Goal: Transaction & Acquisition: Purchase product/service

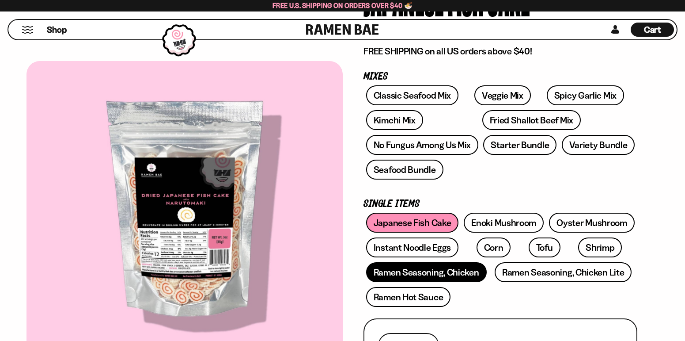
scroll to position [88, 0]
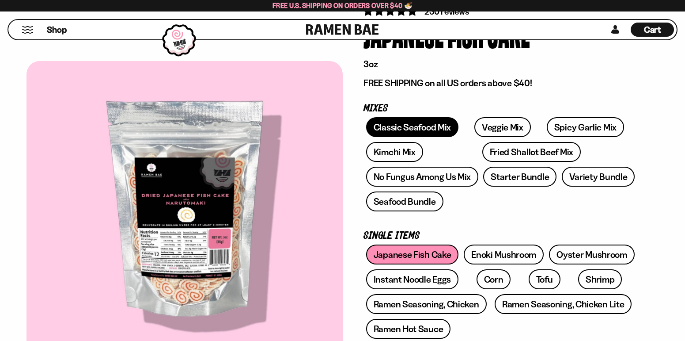
click at [425, 132] on link "Classic Seafood Mix" at bounding box center [412, 127] width 92 height 20
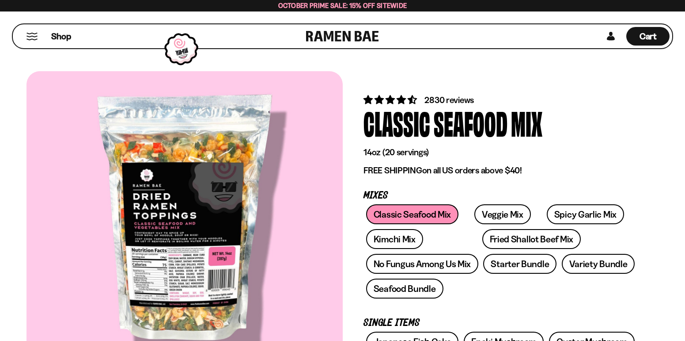
scroll to position [44, 0]
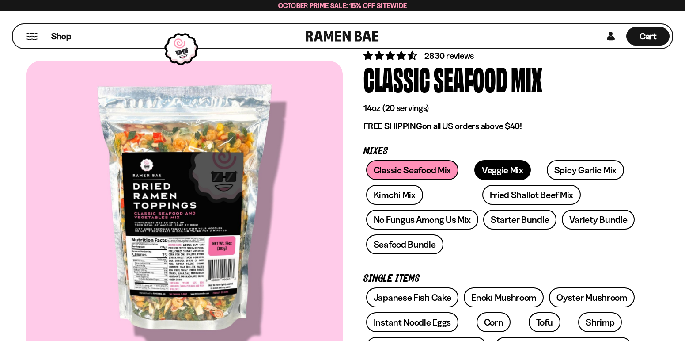
click at [486, 168] on link "Veggie Mix" at bounding box center [503, 170] width 57 height 20
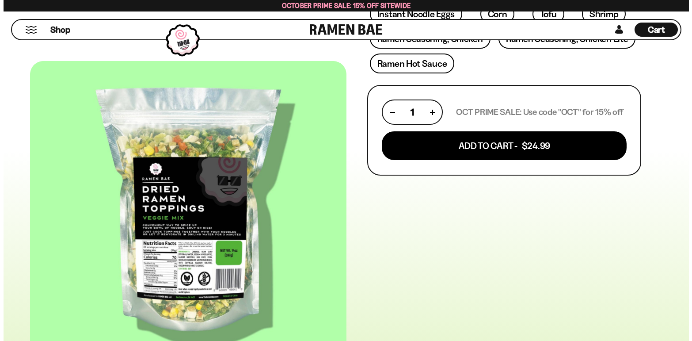
scroll to position [353, 0]
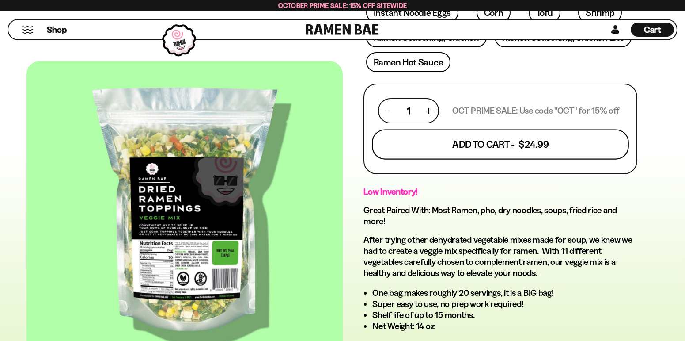
click at [490, 148] on button "Add To Cart - $24.99" at bounding box center [500, 144] width 257 height 30
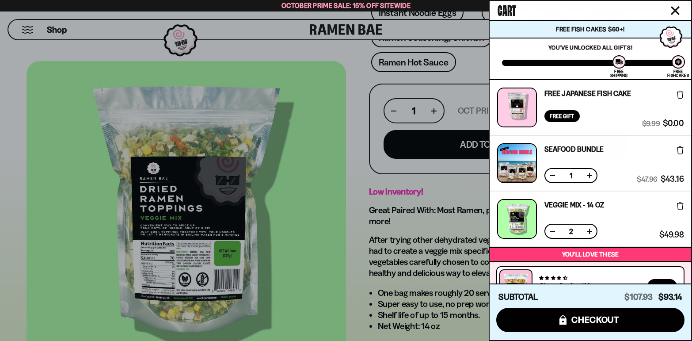
click at [554, 232] on button at bounding box center [552, 231] width 9 height 9
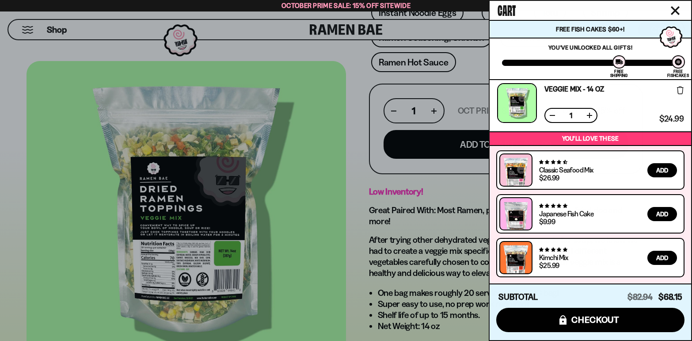
scroll to position [0, 0]
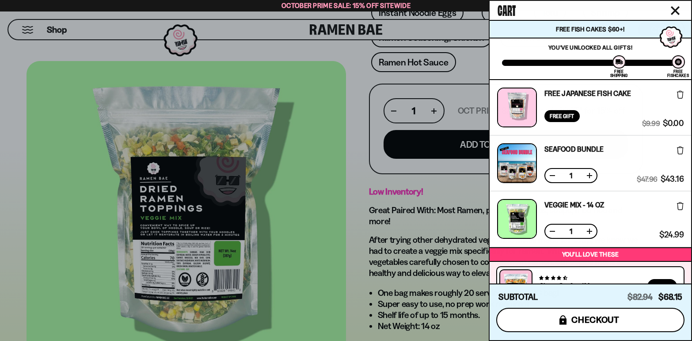
click at [578, 316] on span "checkout" at bounding box center [595, 320] width 48 height 10
